Goal: Task Accomplishment & Management: Use online tool/utility

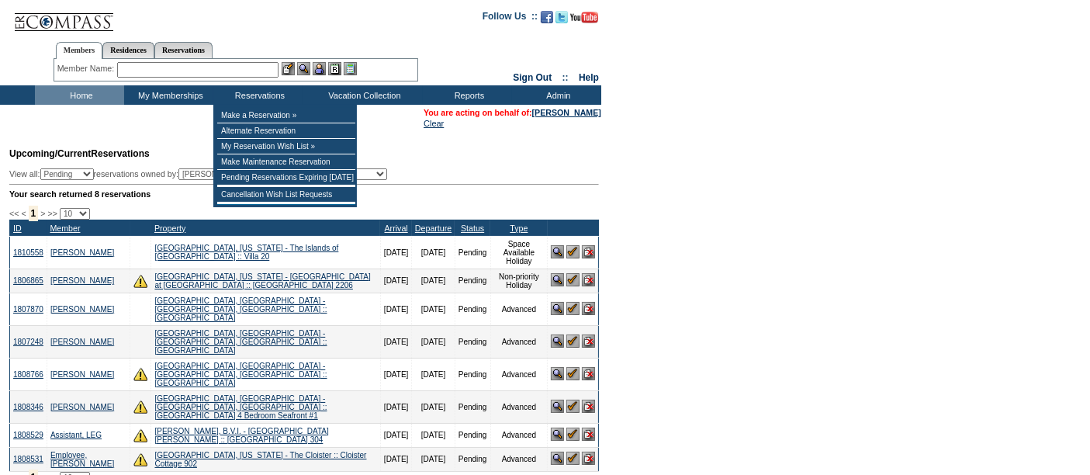
click at [210, 70] on input "text" at bounding box center [197, 70] width 161 height 16
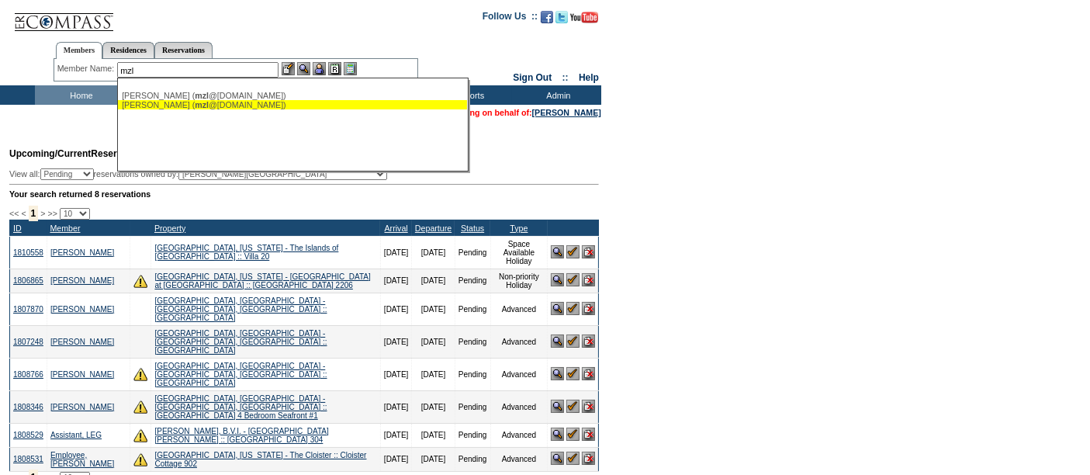
click at [179, 102] on div "Zambrano, Mauricio ( mzl @generaldeceramica.com)" at bounding box center [292, 104] width 341 height 9
type input "Zambrano, Mauricio (mzl@generaldeceramica.com)"
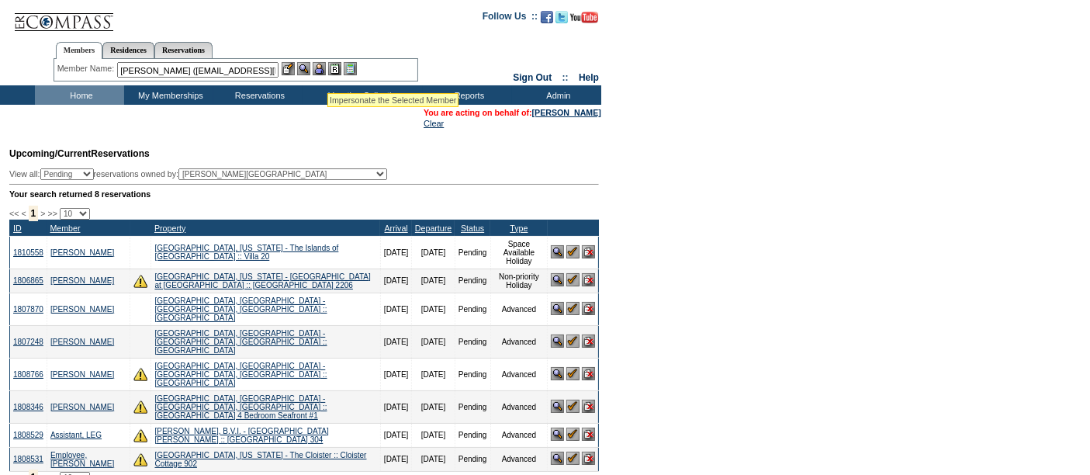
click at [323, 71] on img at bounding box center [319, 68] width 13 height 13
click at [308, 70] on img at bounding box center [303, 68] width 13 height 13
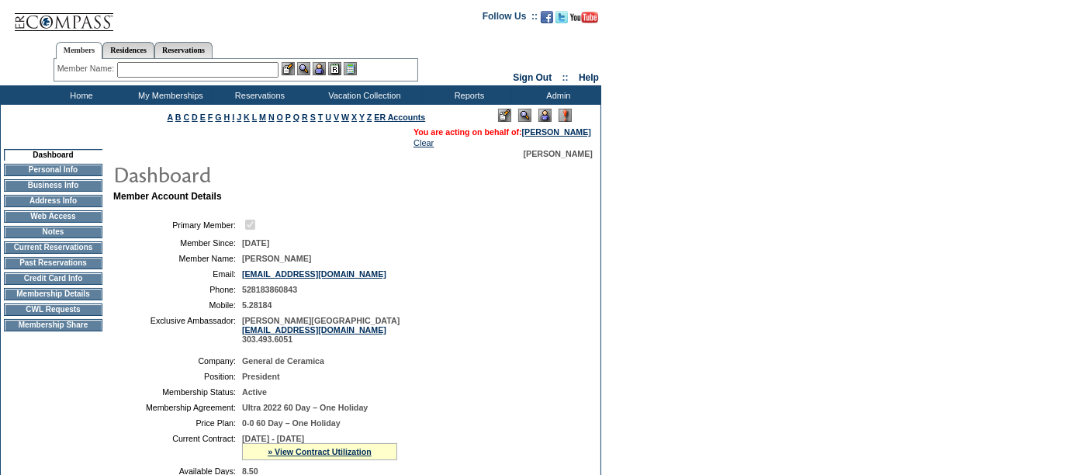
click at [224, 149] on div "[PERSON_NAME]" at bounding box center [352, 153] width 481 height 9
